Goal: Task Accomplishment & Management: Use online tool/utility

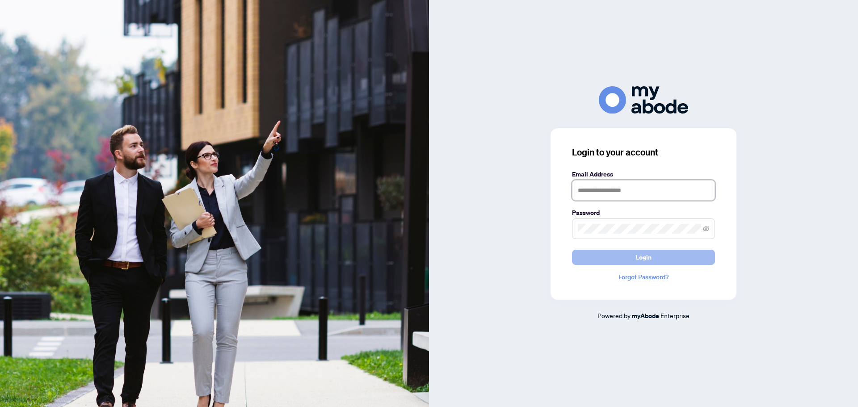
type input "**********"
click at [643, 260] on span "Login" at bounding box center [644, 257] width 16 height 14
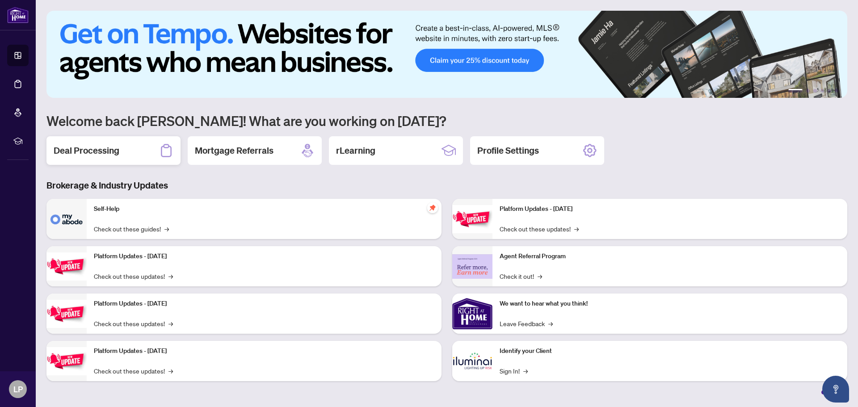
click at [105, 152] on h2 "Deal Processing" at bounding box center [87, 150] width 66 height 13
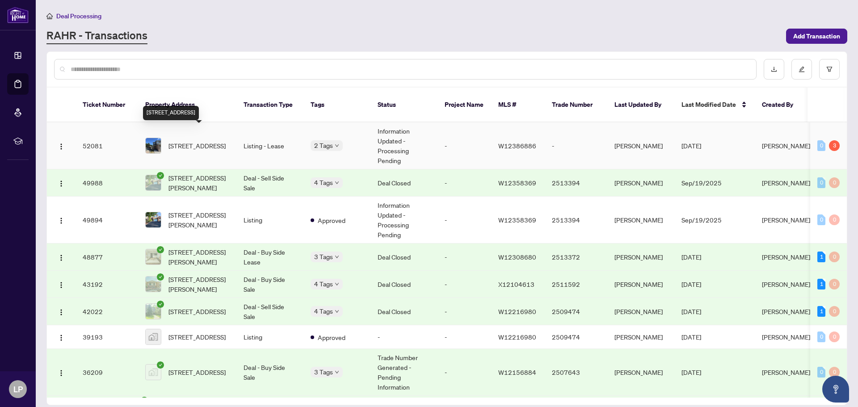
click at [196, 141] on span "[STREET_ADDRESS]" at bounding box center [197, 146] width 57 height 10
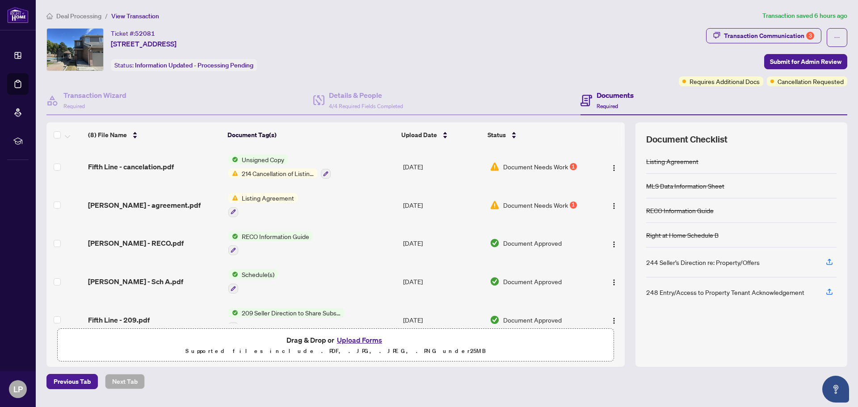
click at [285, 173] on span "214 Cancellation of Listing Agreement - Authority to Offer for Lease" at bounding box center [277, 174] width 79 height 10
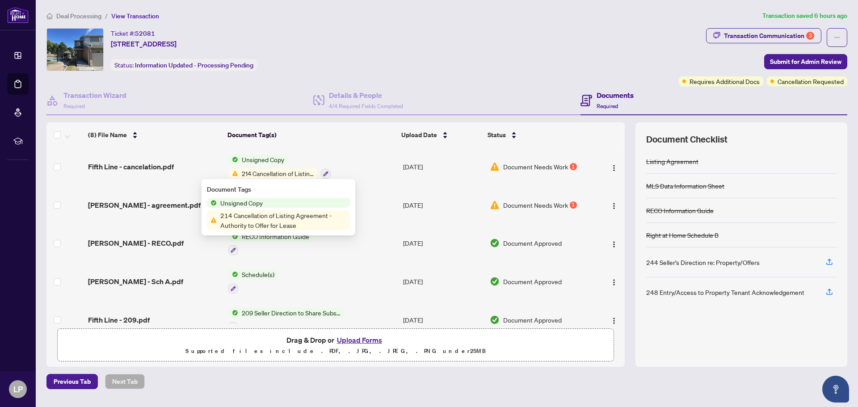
click at [273, 223] on span "214 Cancellation of Listing Agreement - Authority to Offer for Lease" at bounding box center [283, 221] width 133 height 20
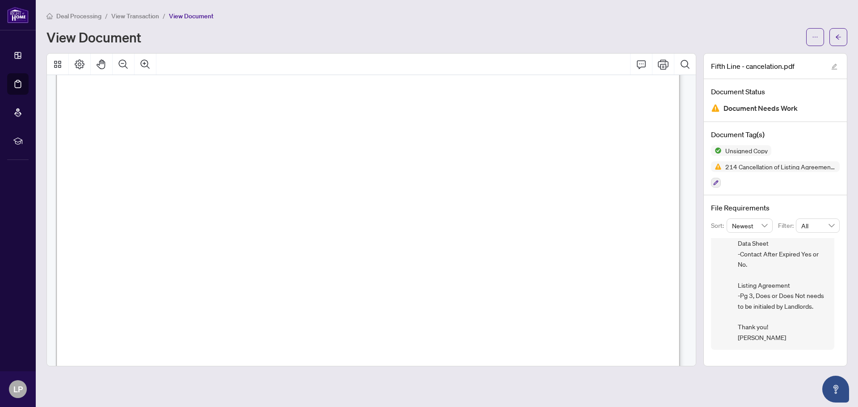
scroll to position [535, 0]
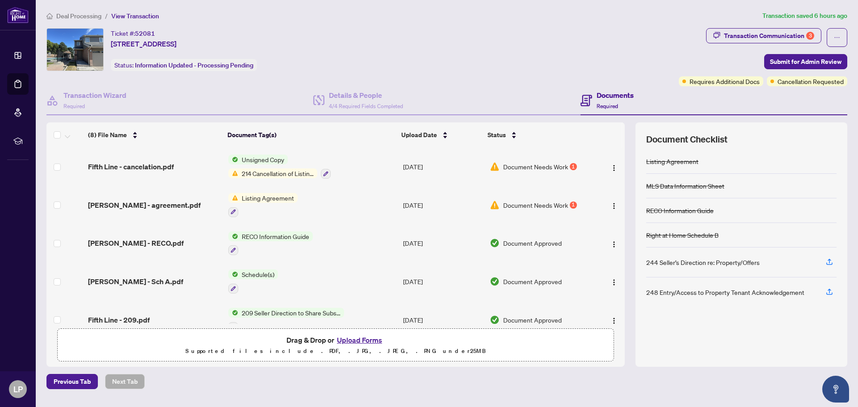
click at [258, 199] on span "Listing Agreement" at bounding box center [267, 198] width 59 height 10
click at [244, 244] on span "Listing Agreement" at bounding box center [251, 241] width 59 height 10
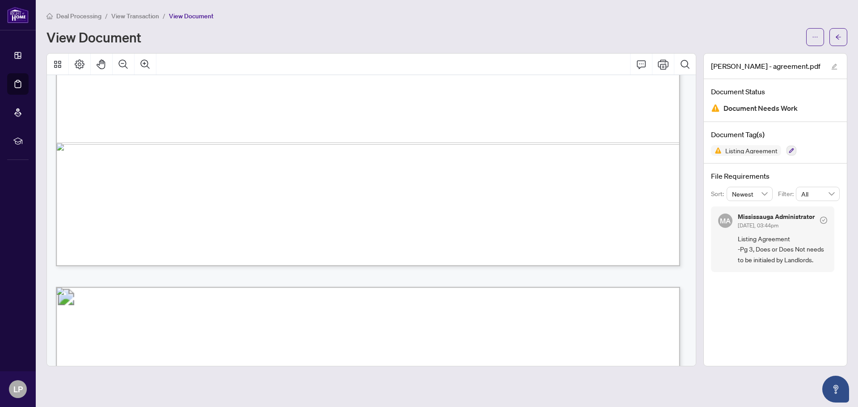
scroll to position [447, 0]
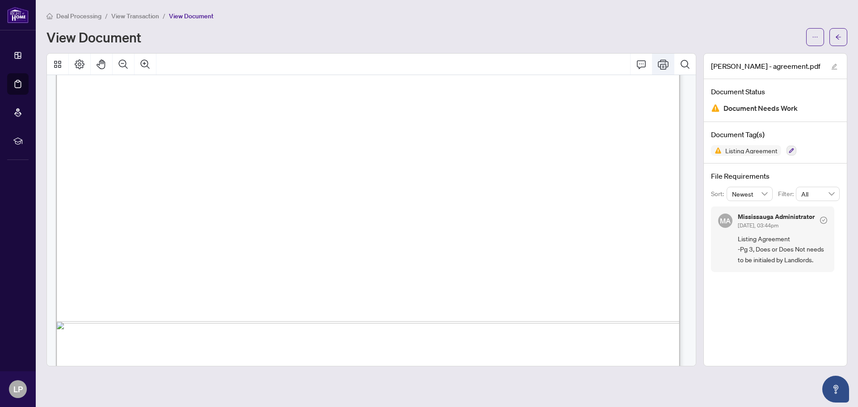
click at [664, 65] on icon "Print" at bounding box center [663, 64] width 11 height 11
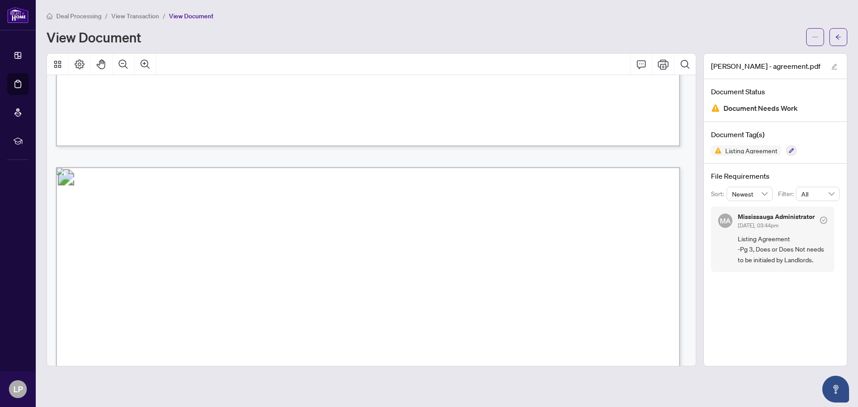
scroll to position [760, 0]
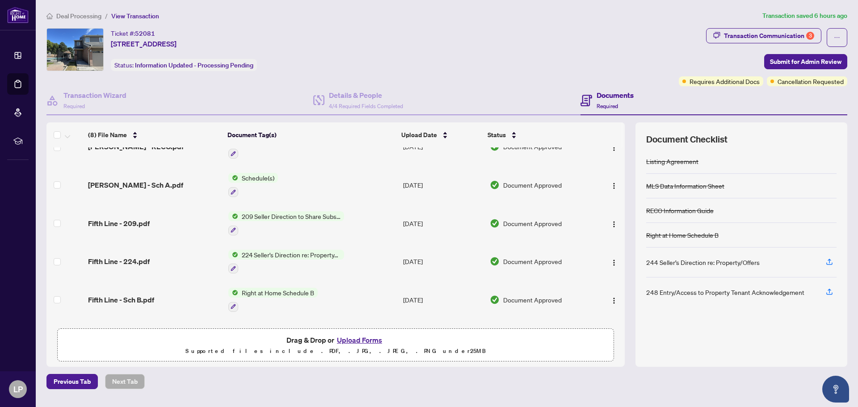
scroll to position [128, 0]
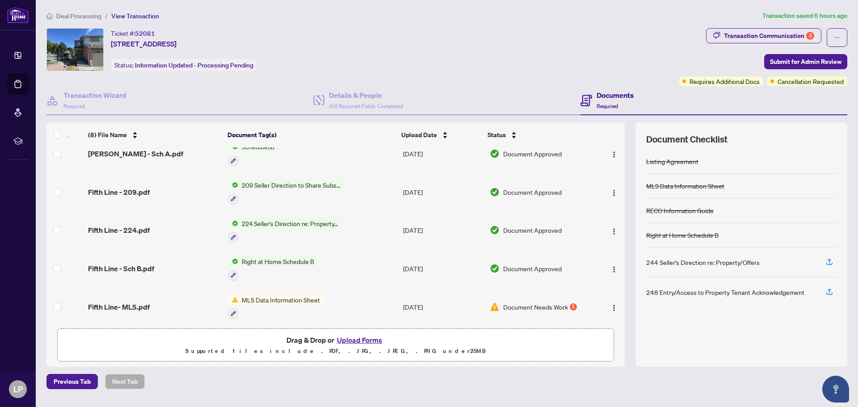
click at [295, 295] on span "MLS Data Information Sheet" at bounding box center [280, 300] width 85 height 10
click at [281, 295] on span "MLS Data Information Sheet" at bounding box center [280, 300] width 85 height 10
click at [243, 296] on span "MLS Data Information Sheet" at bounding box center [280, 300] width 85 height 10
click at [257, 338] on span "MLS Data Information Sheet" at bounding box center [278, 339] width 85 height 10
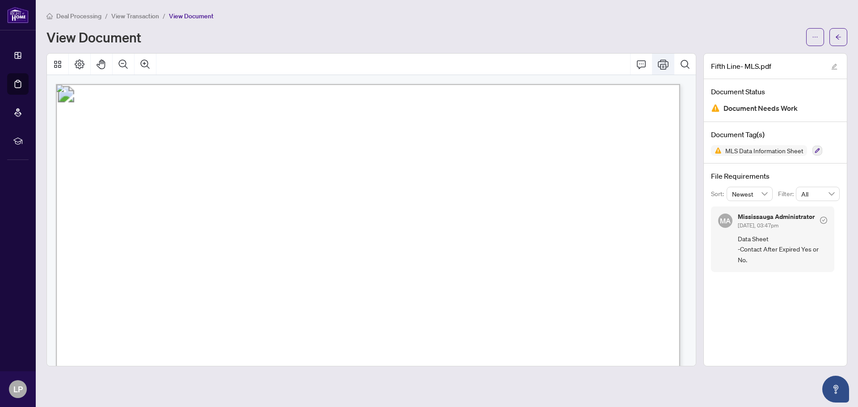
click at [662, 64] on icon "Print" at bounding box center [663, 64] width 11 height 10
